Goal: Task Accomplishment & Management: Use online tool/utility

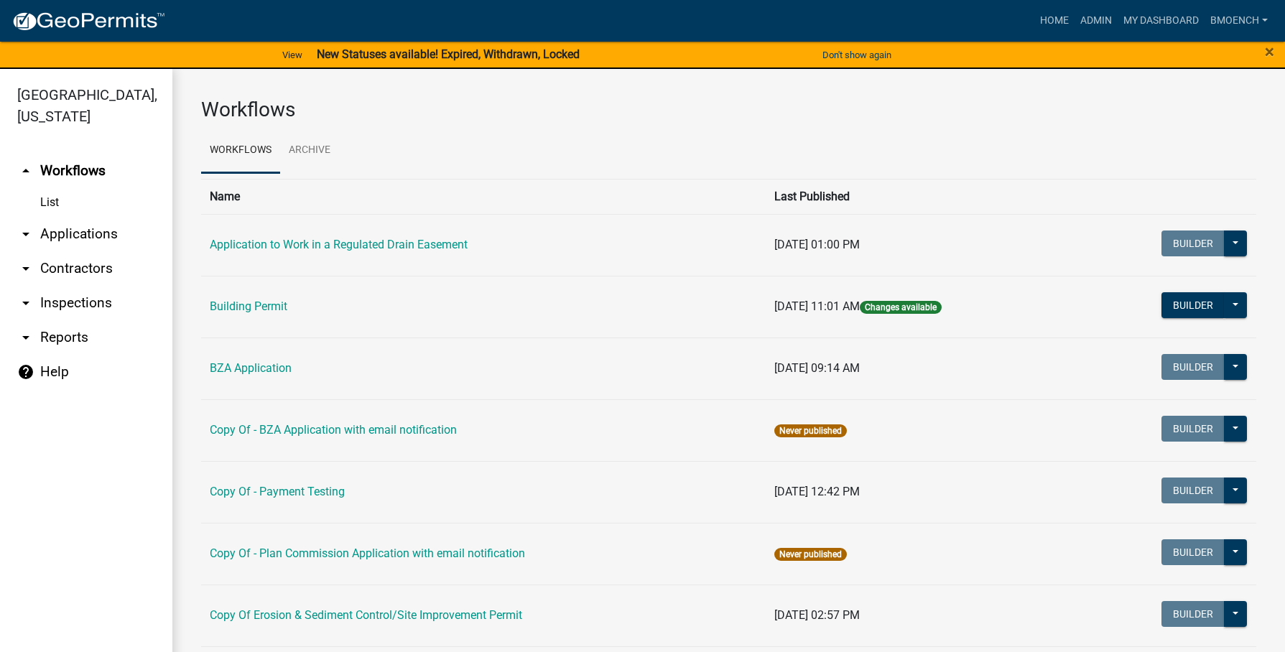
click at [60, 322] on link "arrow_drop_down Reports" at bounding box center [86, 337] width 172 height 34
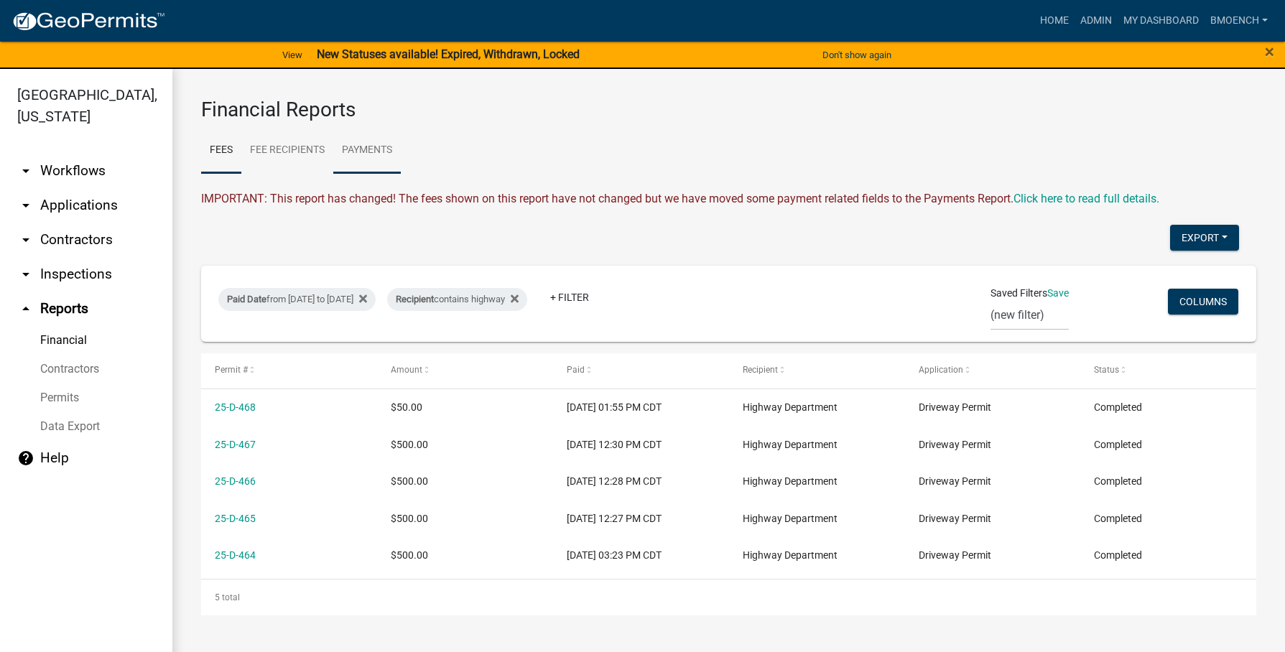
click at [368, 151] on link "Payments" at bounding box center [367, 151] width 68 height 46
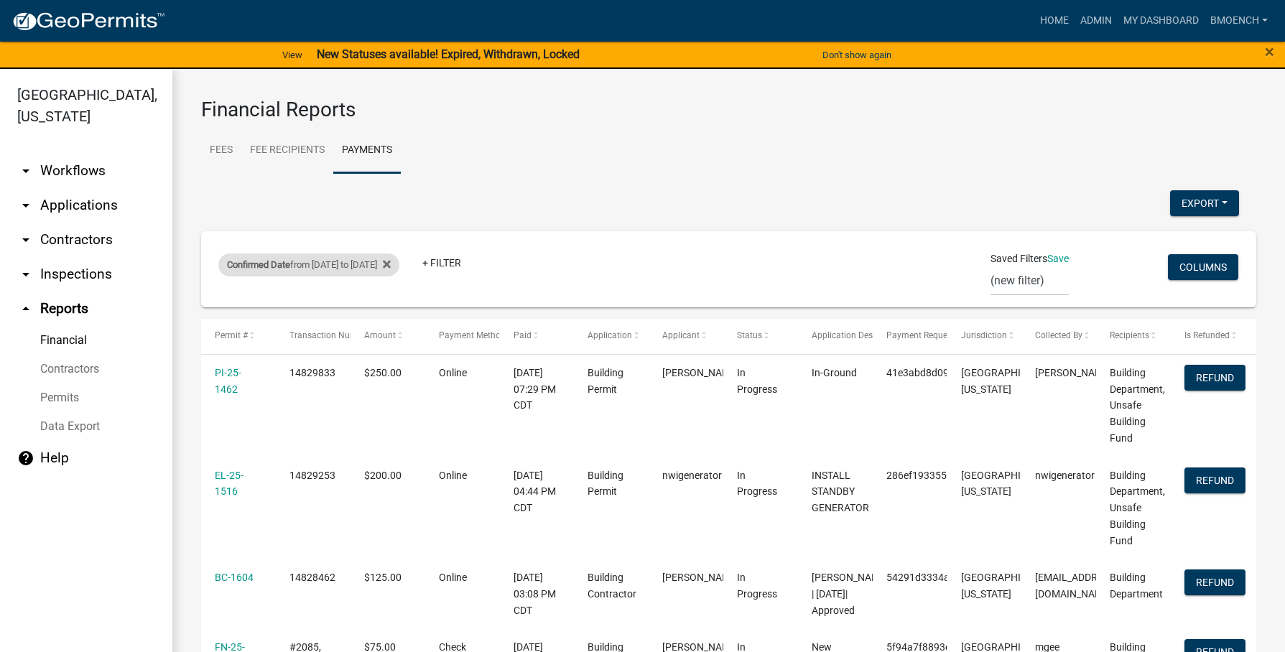
click at [361, 268] on div "Confirmed Date from [DATE] to [DATE]" at bounding box center [308, 265] width 181 height 23
select select "custom"
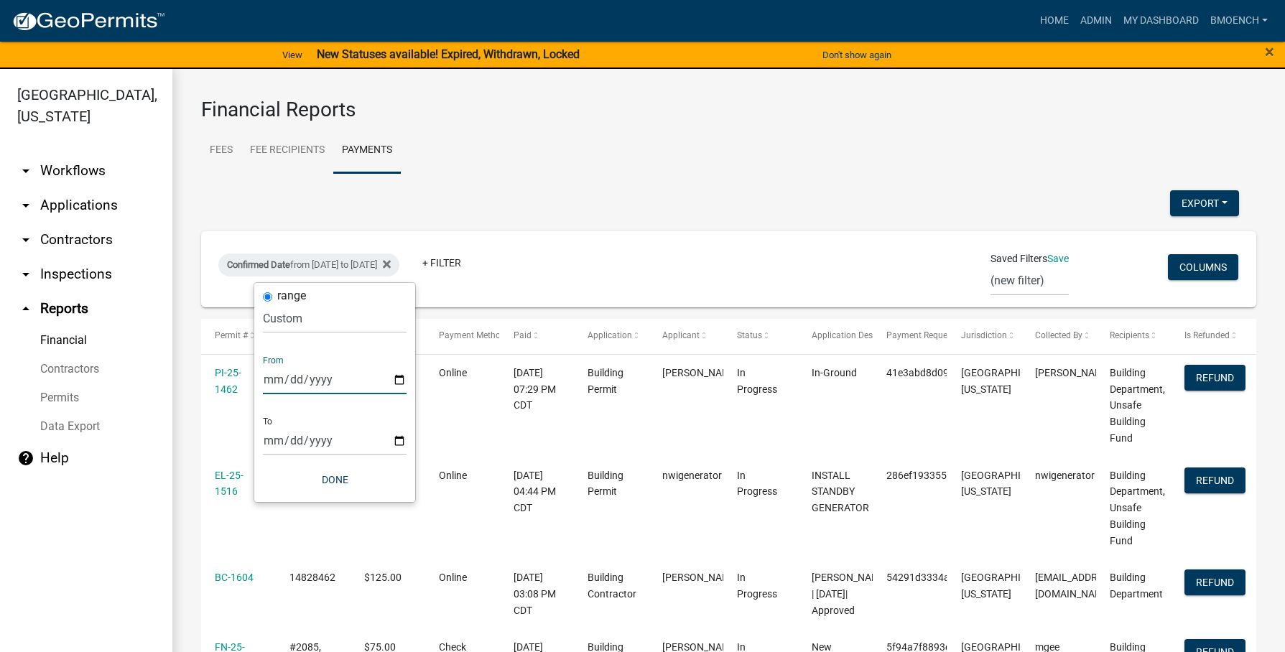
drag, startPoint x: 290, startPoint y: 381, endPoint x: 300, endPoint y: 381, distance: 9.4
click at [291, 381] on input "[DATE]" at bounding box center [335, 379] width 144 height 29
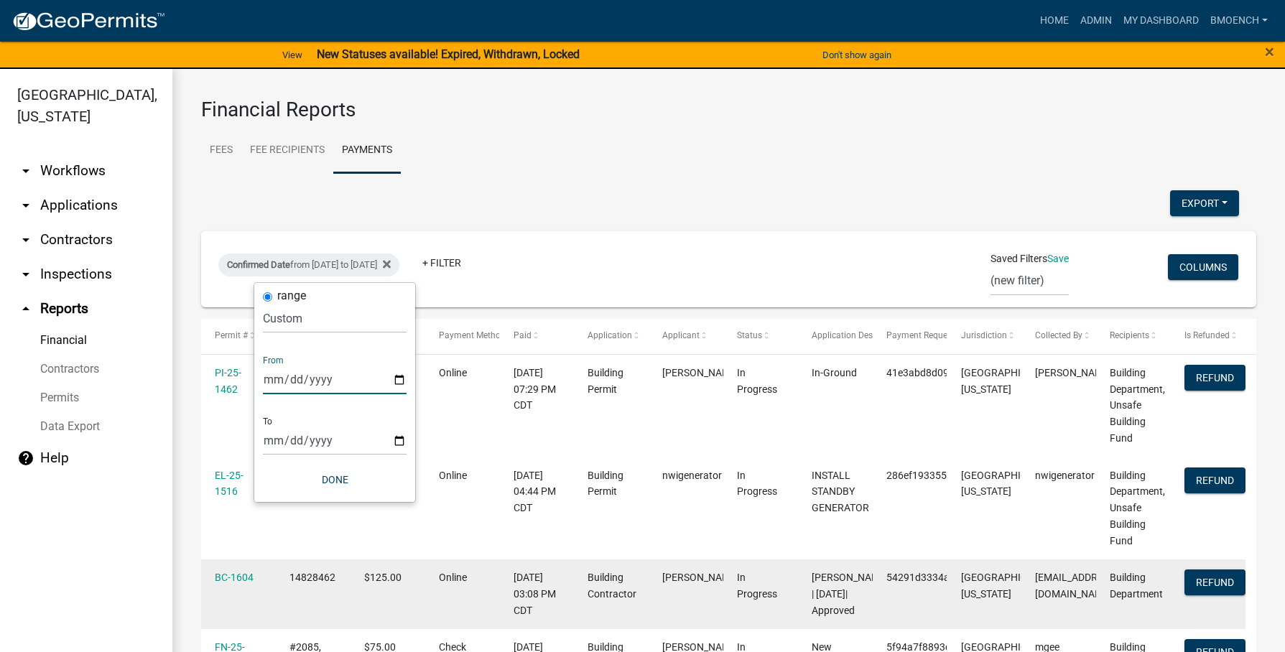
type input "[DATE]"
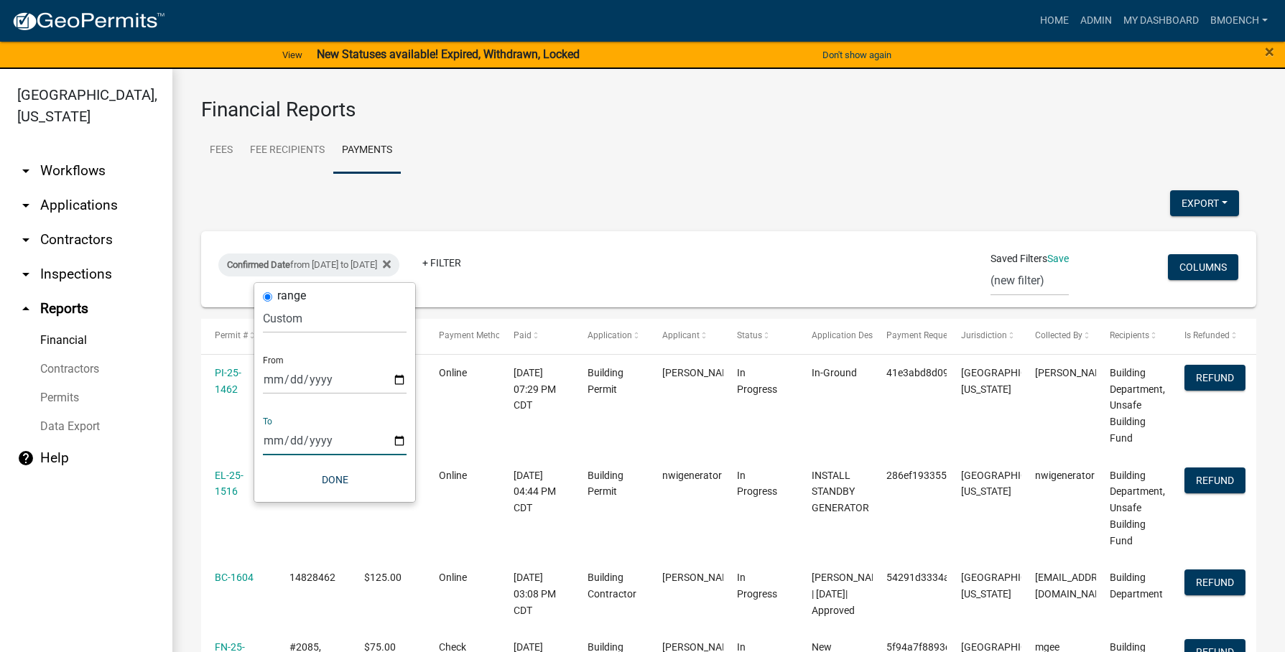
click at [287, 440] on input "[DATE]" at bounding box center [335, 440] width 144 height 29
type input "[DATE]"
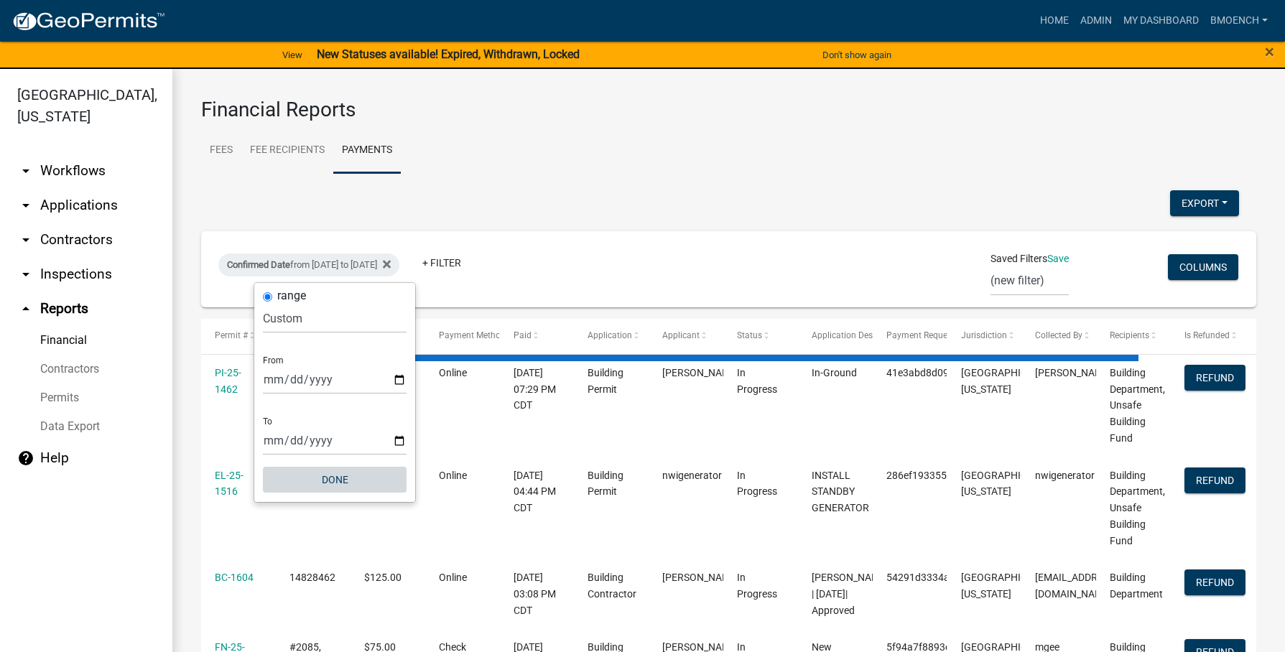
click at [326, 480] on button "Done" at bounding box center [335, 480] width 144 height 26
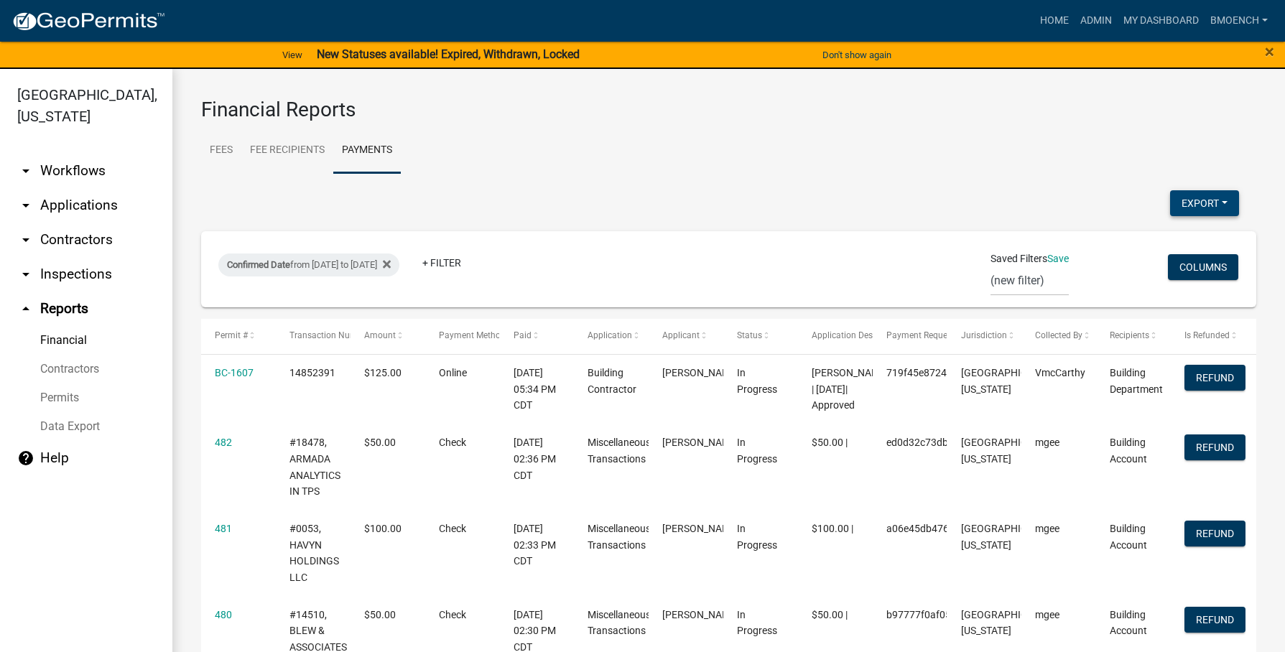
click at [1194, 211] on button "Export" at bounding box center [1204, 203] width 69 height 26
click at [1148, 244] on button "Excel Format (.xlsx)" at bounding box center [1172, 240] width 134 height 34
